Goal: Task Accomplishment & Management: Use online tool/utility

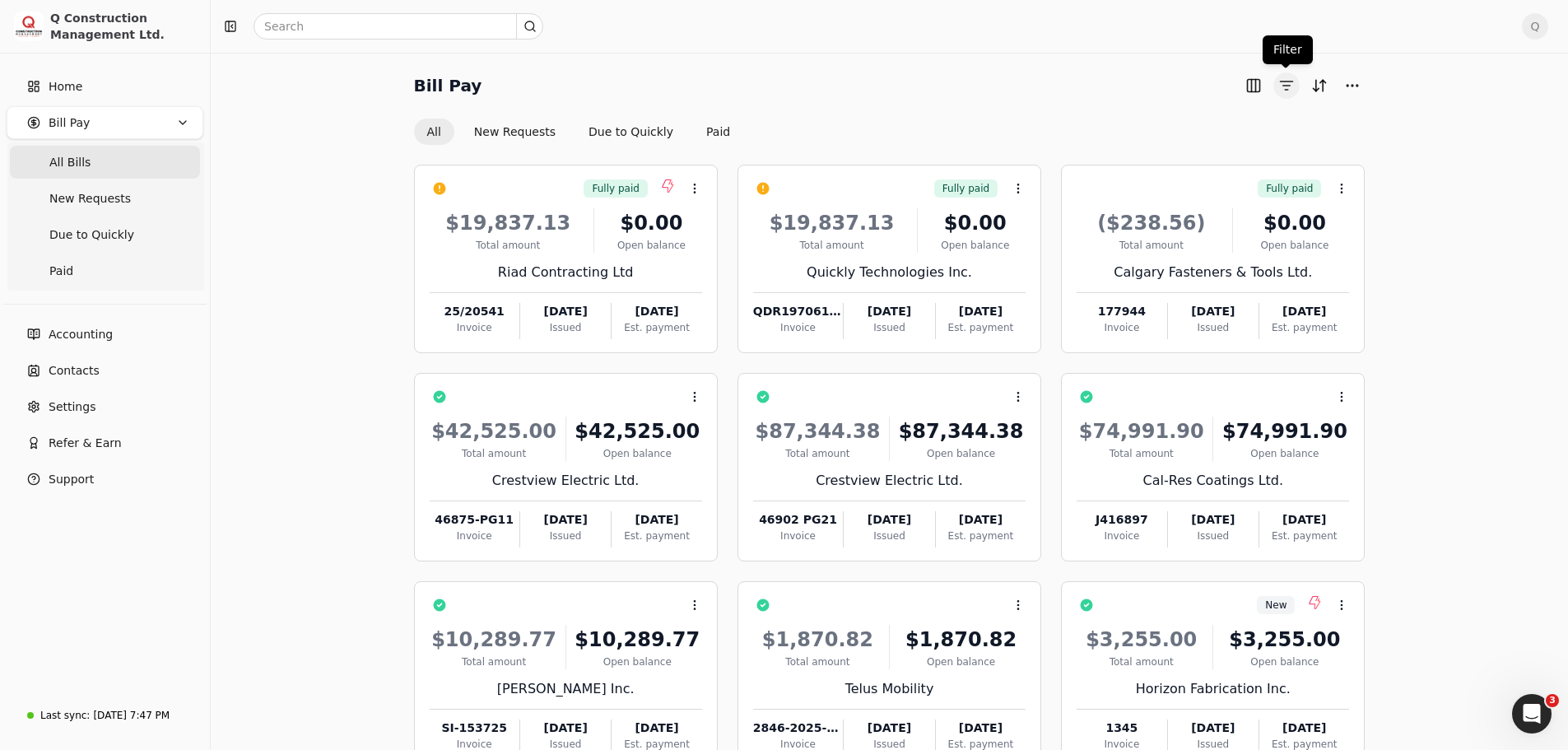
click at [1283, 82] on button "button" at bounding box center [1286, 85] width 26 height 26
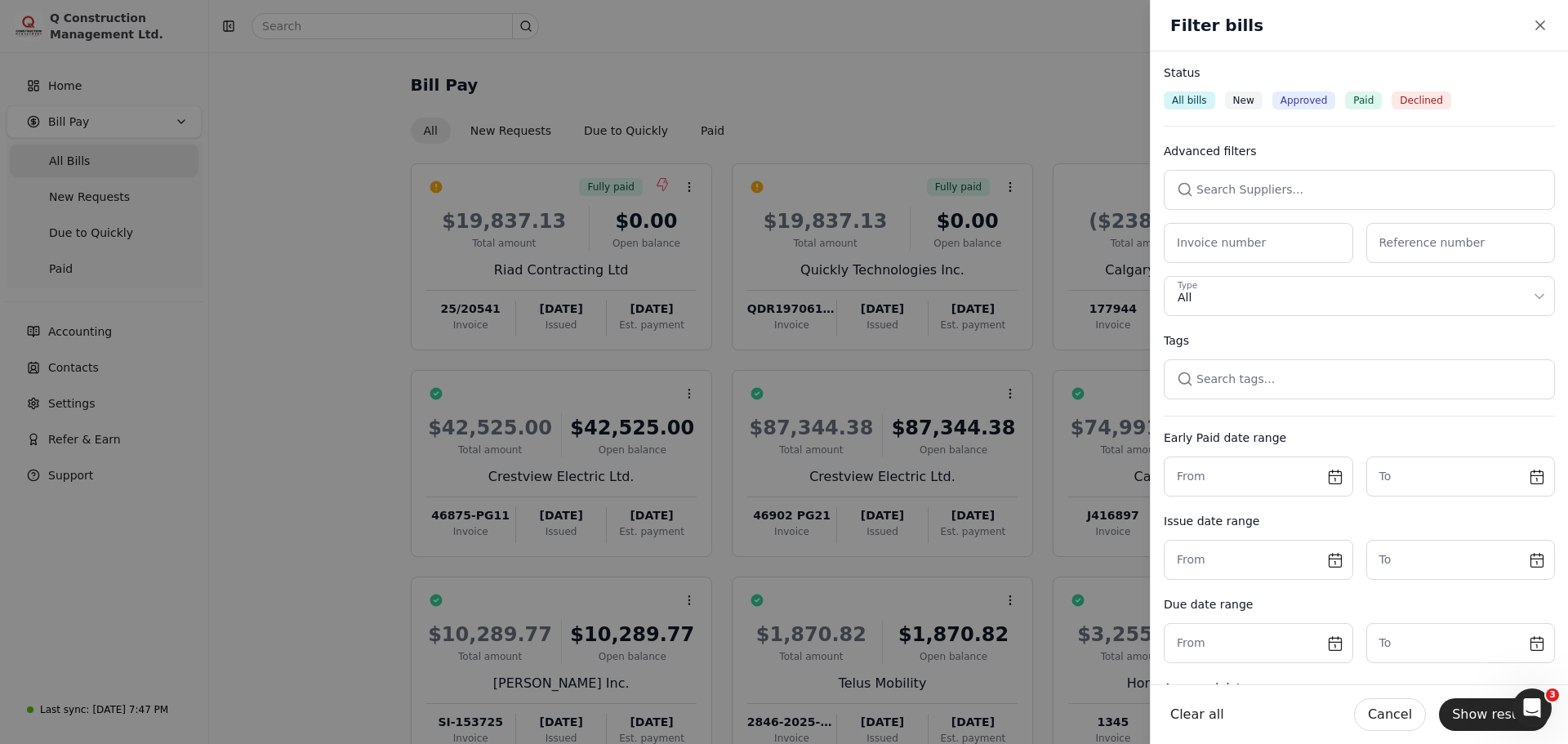
click at [1200, 191] on button "button" at bounding box center [1359, 190] width 391 height 39
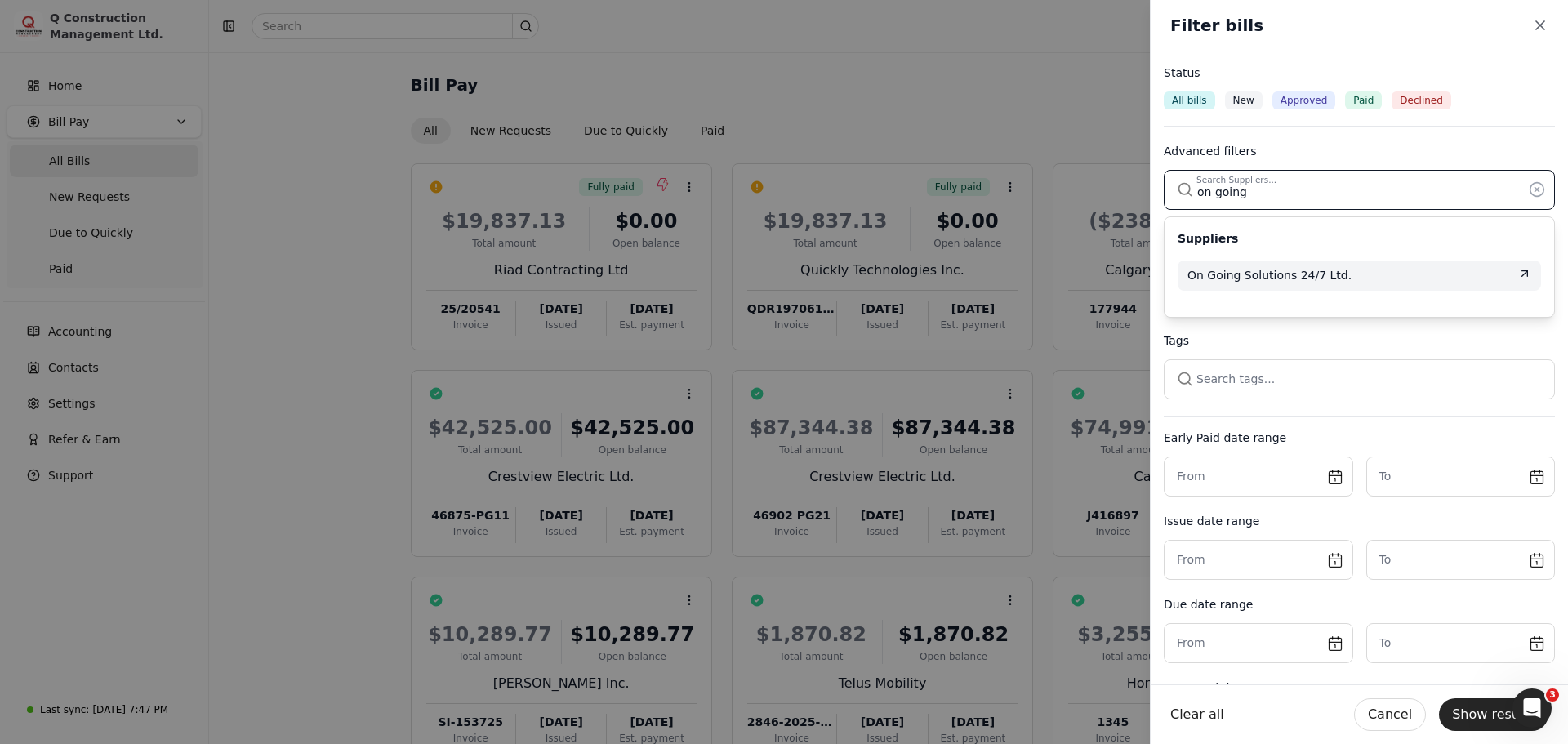
type input "on going"
click at [1208, 283] on span "On Going Solutions 24/7 Ltd." at bounding box center [1270, 276] width 165 height 17
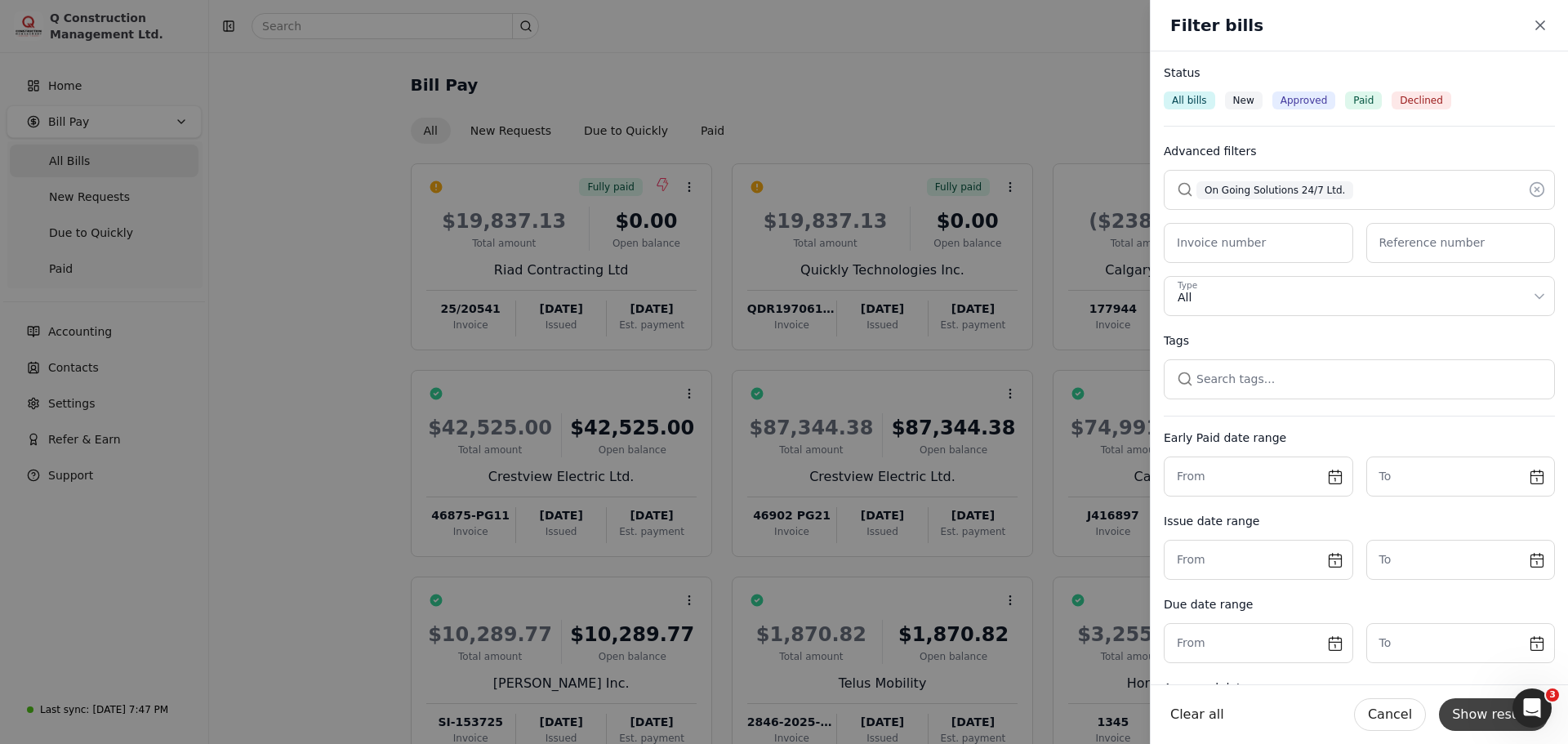
click at [1492, 720] on button "Show results" at bounding box center [1494, 715] width 110 height 33
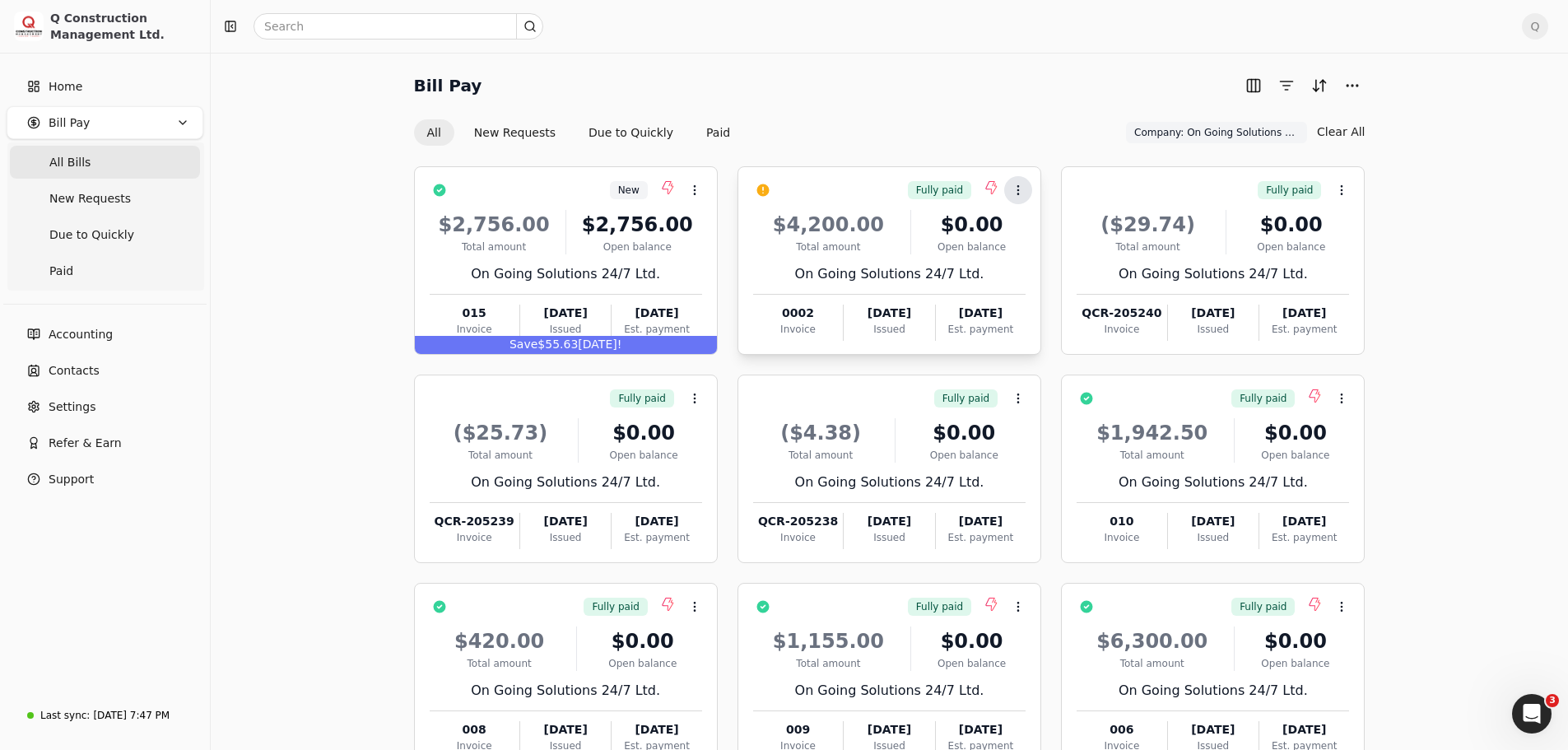
click at [1015, 184] on icon at bounding box center [1018, 190] width 14 height 14
click at [1058, 274] on span "Push payment" at bounding box center [1070, 269] width 82 height 17
drag, startPoint x: 1334, startPoint y: 0, endPoint x: 1142, endPoint y: 110, distance: 221.3
click at [1142, 110] on div "Bill Pay All New Requests Due to Quickly Paid Company: On Going Solutions 24/7 …" at bounding box center [889, 110] width 951 height 74
click at [1546, 30] on span "Q" at bounding box center [1534, 26] width 26 height 26
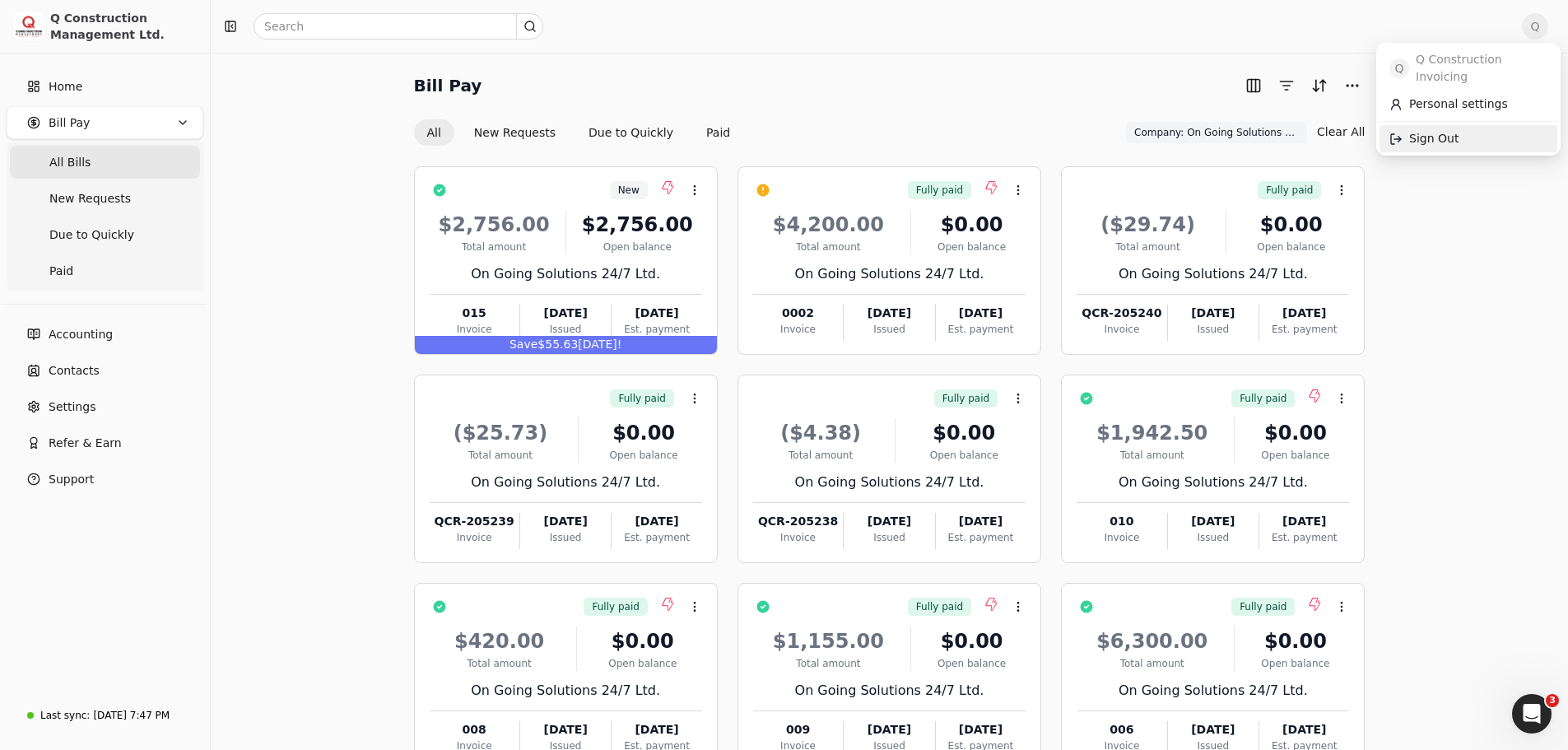
click at [1440, 130] on span "Sign Out" at bounding box center [1433, 139] width 49 height 17
